Goal: Transaction & Acquisition: Book appointment/travel/reservation

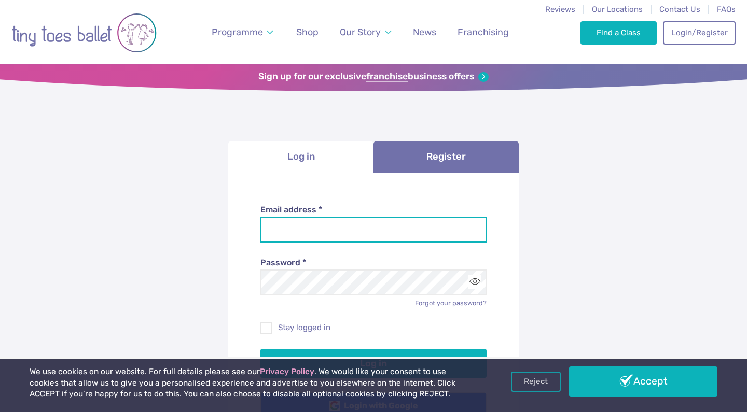
type input "**********"
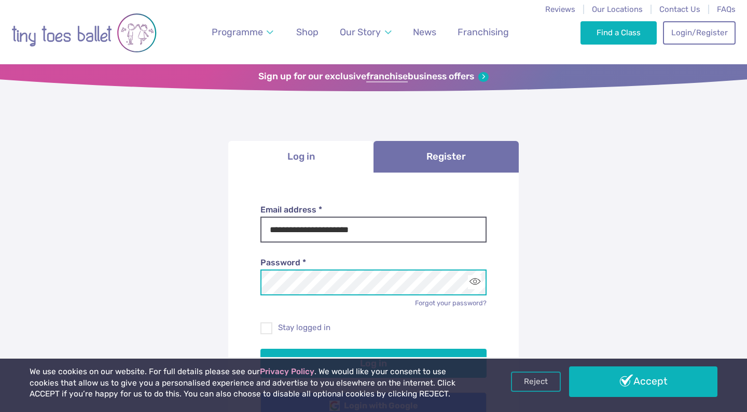
click at [373, 361] on button "Log in" at bounding box center [373, 363] width 227 height 29
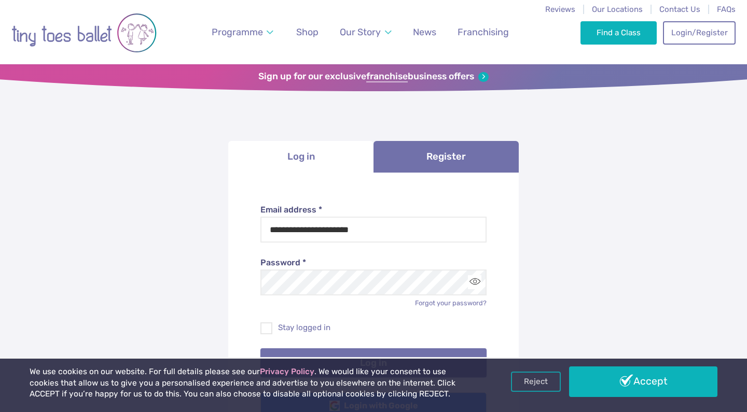
click at [430, 348] on button "Log in" at bounding box center [373, 362] width 227 height 29
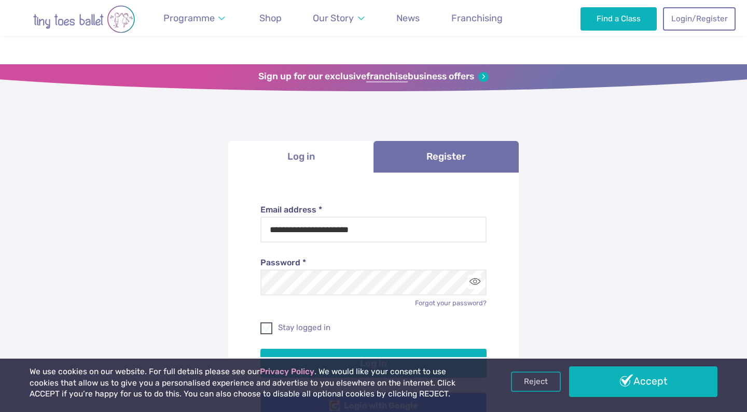
click at [289, 322] on label "Stay logged in" at bounding box center [373, 327] width 227 height 11
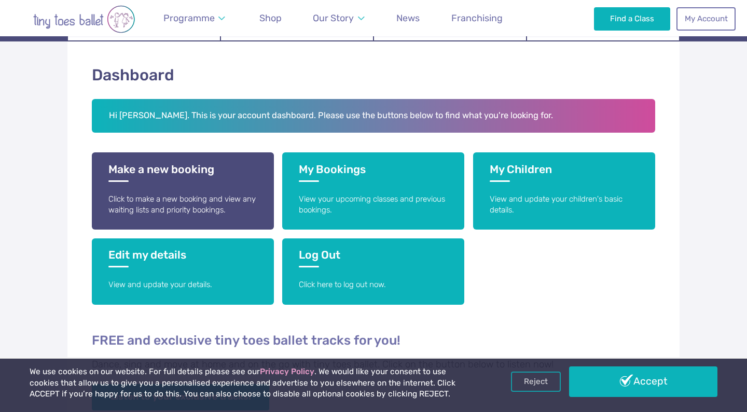
scroll to position [198, 0]
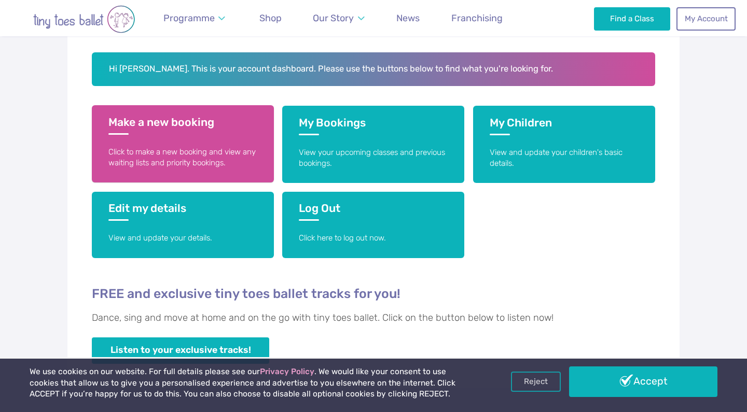
click at [217, 140] on link "Make a new booking Click to make a new booking and view any waiting lists and p…" at bounding box center [183, 143] width 182 height 77
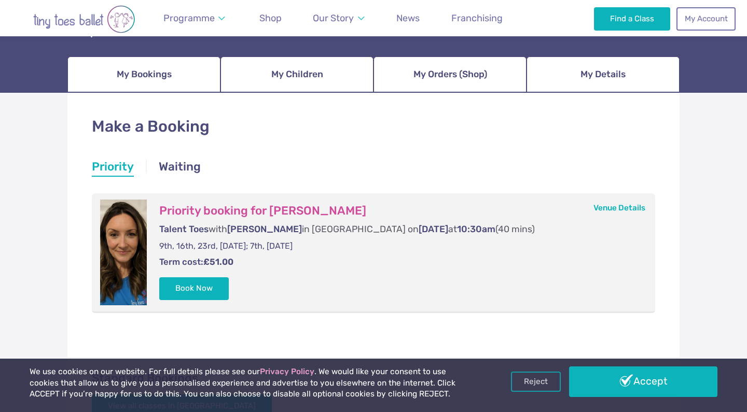
scroll to position [167, 0]
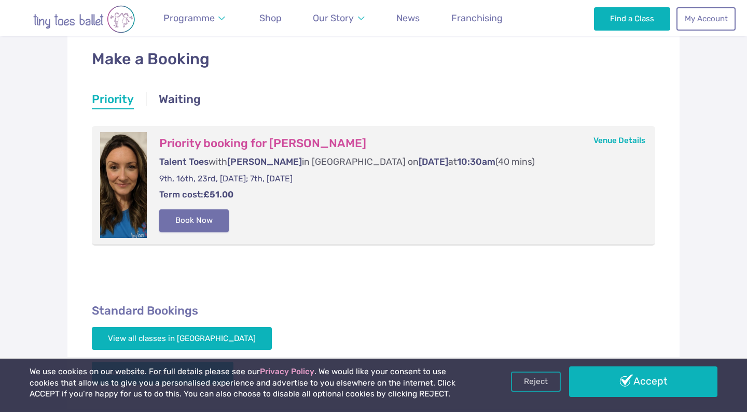
click at [201, 220] on button "Book Now" at bounding box center [193, 220] width 69 height 23
click at [568, 385] on div "Reject Accept" at bounding box center [614, 382] width 206 height 30
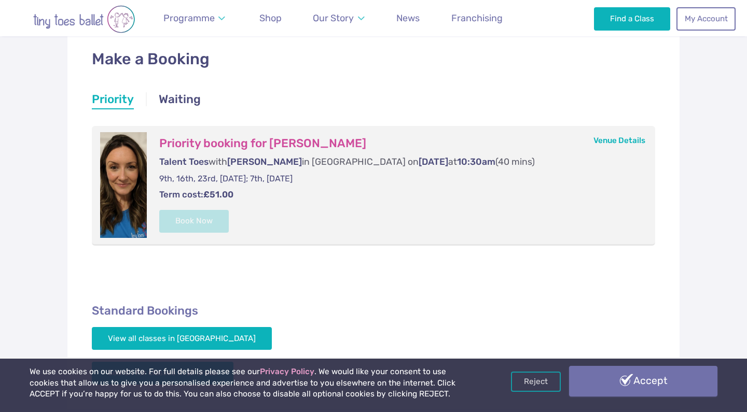
click at [576, 386] on link "Accept" at bounding box center [643, 381] width 148 height 30
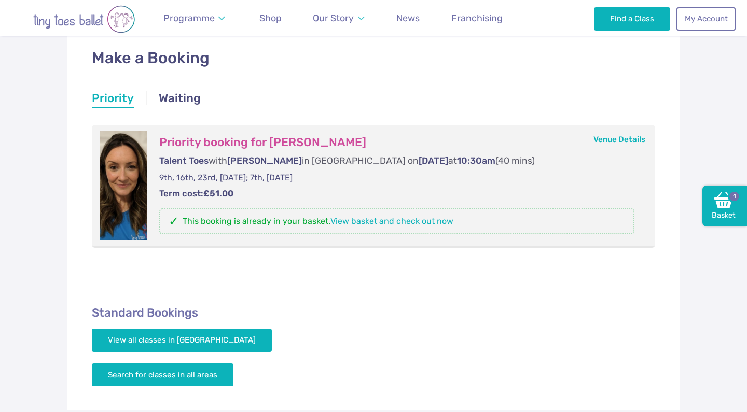
scroll to position [170, 0]
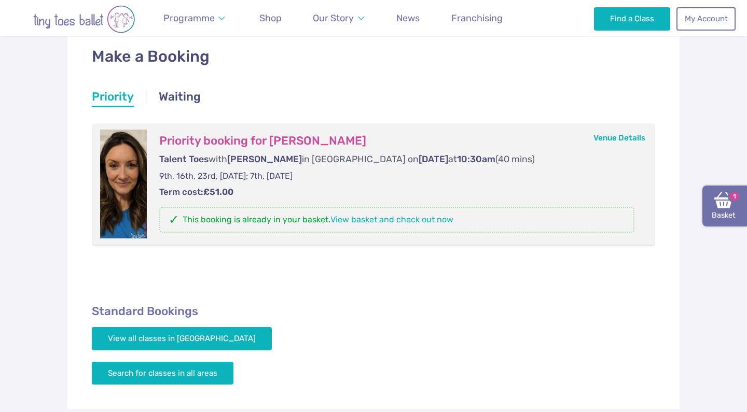
click at [714, 206] on img at bounding box center [723, 200] width 19 height 19
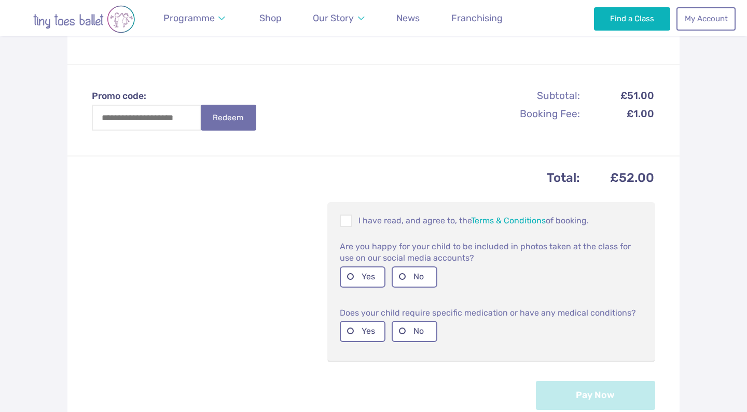
scroll to position [320, 0]
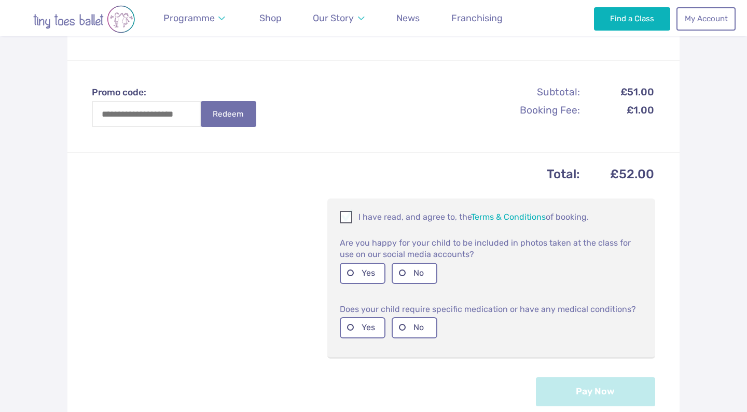
click at [391, 212] on p "I have read, and agree to, the Terms & Conditions of booking." at bounding box center [491, 217] width 303 height 12
click at [365, 269] on label "Yes" at bounding box center [363, 273] width 46 height 21
click at [402, 326] on label "No" at bounding box center [414, 327] width 46 height 21
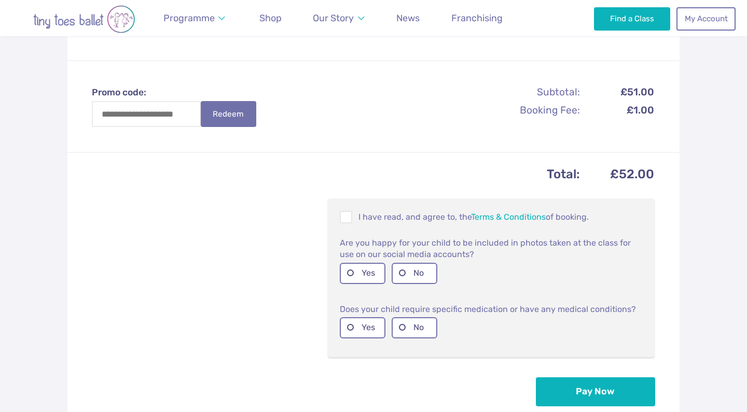
scroll to position [458, 0]
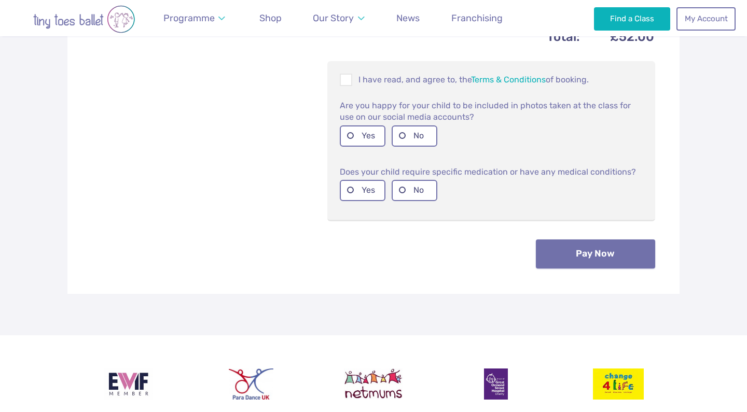
click at [578, 256] on button "Pay Now" at bounding box center [595, 254] width 119 height 29
